Goal: Find specific page/section: Find specific page/section

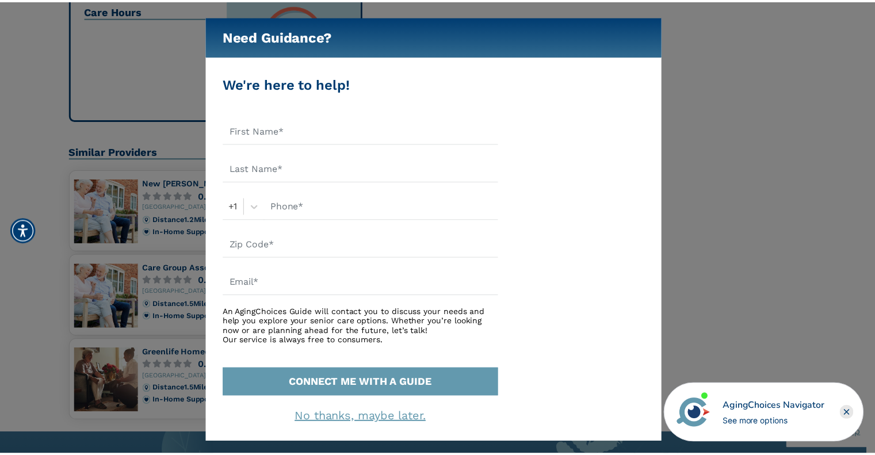
scroll to position [727, 0]
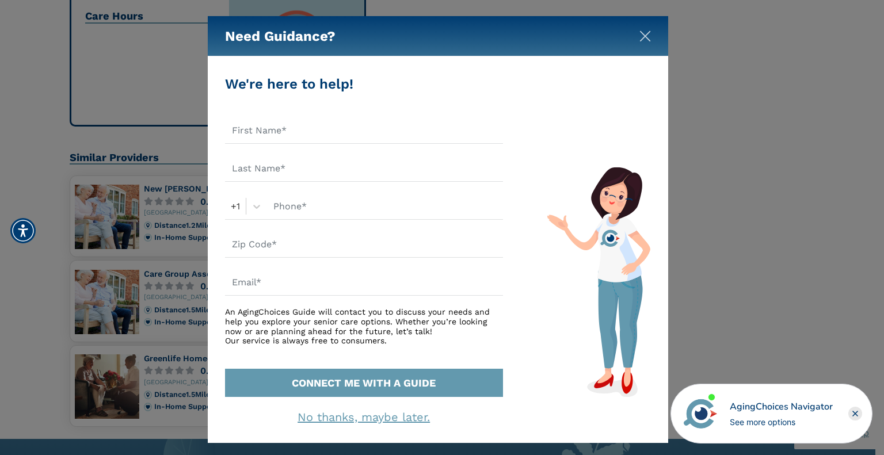
click at [647, 34] on img "Close" at bounding box center [645, 36] width 12 height 12
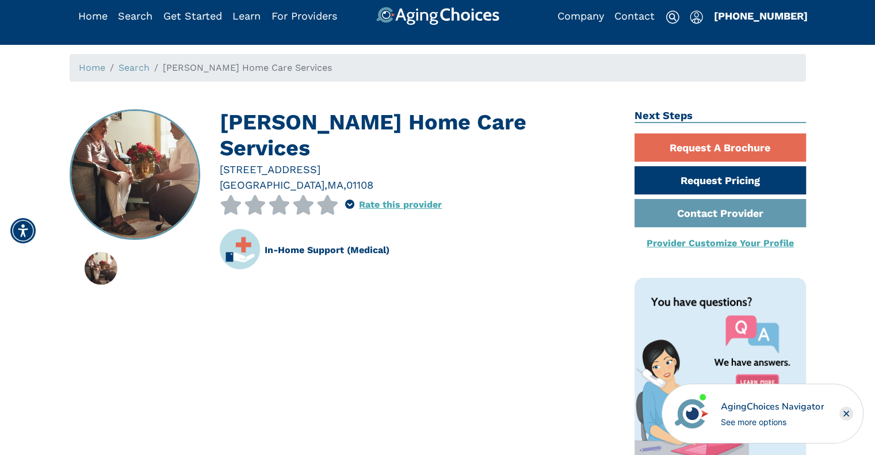
scroll to position [0, 0]
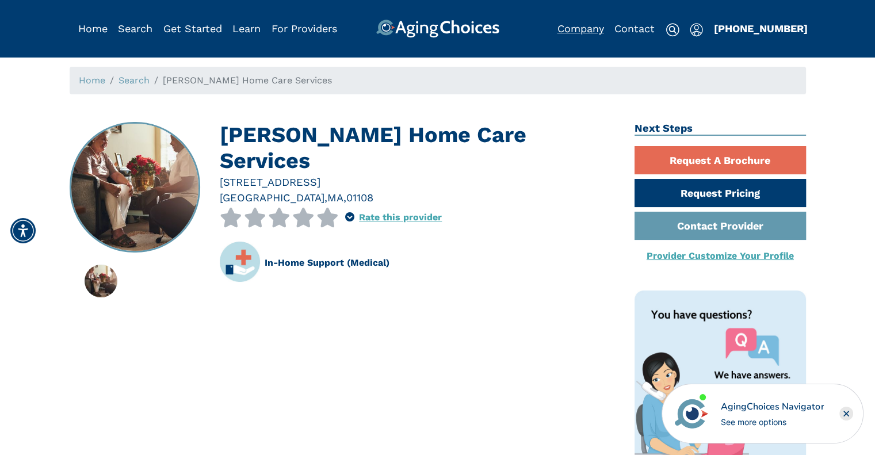
click at [584, 31] on link "Company" at bounding box center [581, 28] width 47 height 12
